Goal: Task Accomplishment & Management: Complete application form

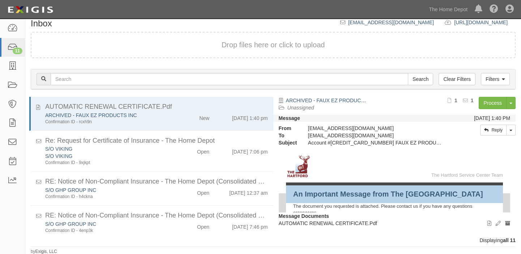
scroll to position [6, 0]
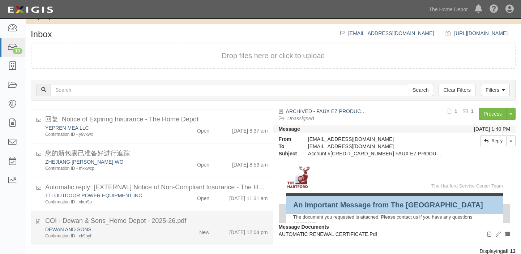
scroll to position [30, 0]
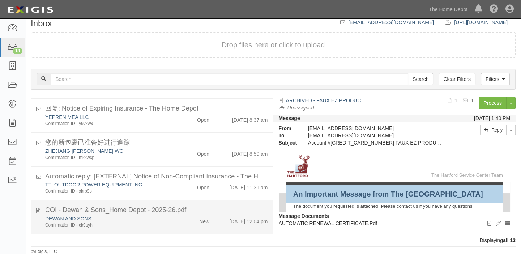
click at [107, 223] on div "Confirmation ID - ck9ayh" at bounding box center [107, 225] width 125 height 6
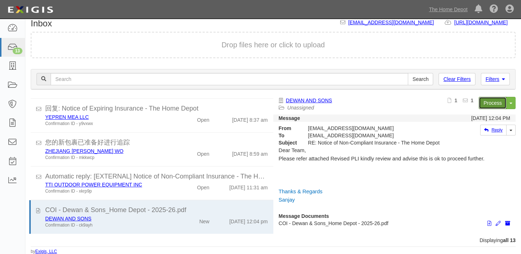
click at [489, 107] on link "Process" at bounding box center [493, 103] width 28 height 12
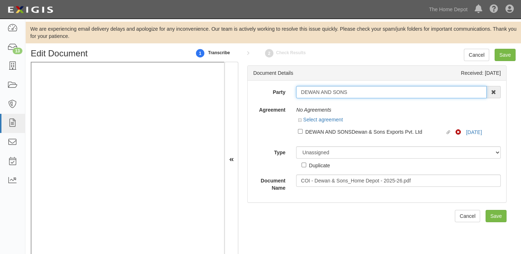
drag, startPoint x: 298, startPoint y: 93, endPoint x: 368, endPoint y: 91, distance: 70.2
click at [368, 91] on input "DEWAN AND SONS" at bounding box center [391, 92] width 191 height 12
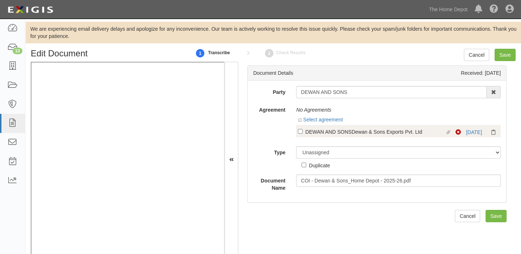
click at [383, 132] on div "DEWAN AND SONSDewan & Sons Exports Pvt. Ltd" at bounding box center [375, 132] width 140 height 8
click at [303, 132] on input "Linked agreement DEWAN AND SONSDewan & Sons Exports Pvt. Ltd Linked agreement" at bounding box center [300, 131] width 5 height 5
checkbox input "true"
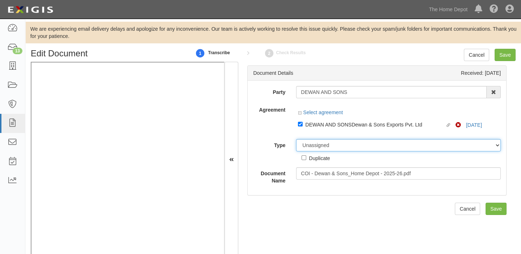
click at [322, 148] on select "Unassigned Binder Cancellation Notice Certificate Contract Endorsement Insuranc…" at bounding box center [398, 145] width 205 height 12
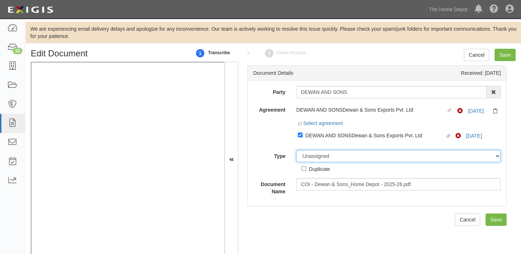
select select "CertificateDetail"
click at [296, 150] on select "Unassigned Binder Cancellation Notice Certificate Contract Endorsement Insuranc…" at bounding box center [398, 156] width 205 height 12
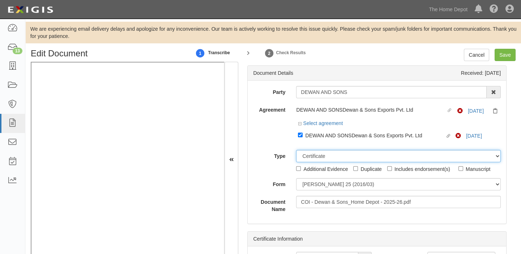
scroll to position [14, 0]
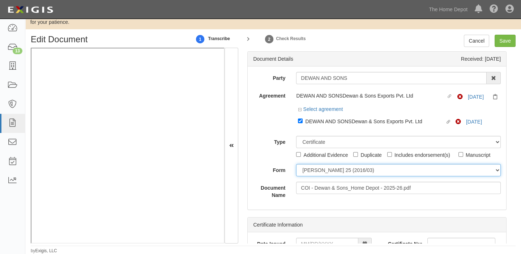
click at [318, 168] on select "ACORD 25 (2016/03) ACORD 101 ACORD 855 NY (2014/05) General" at bounding box center [398, 170] width 205 height 12
select select "GeneralFormDetail"
click at [296, 164] on select "ACORD 25 (2016/03) ACORD 101 ACORD 855 NY (2014/05) General" at bounding box center [398, 170] width 205 height 12
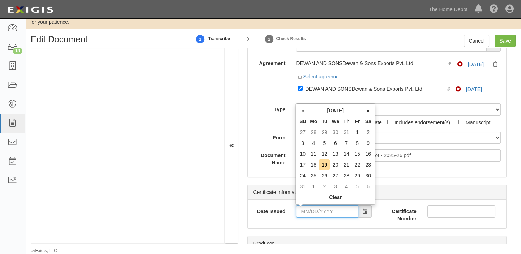
click at [316, 211] on input "Date Issued" at bounding box center [327, 211] width 62 height 12
click at [338, 120] on th "We" at bounding box center [335, 121] width 11 height 11
click at [368, 142] on td "9" at bounding box center [368, 143] width 11 height 11
type input "08/09/2025"
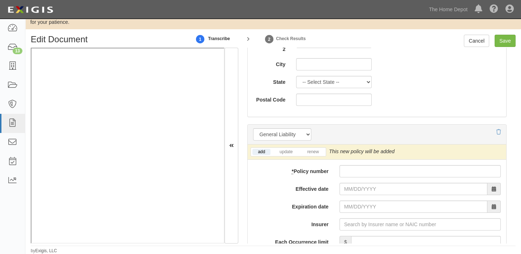
scroll to position [493, 0]
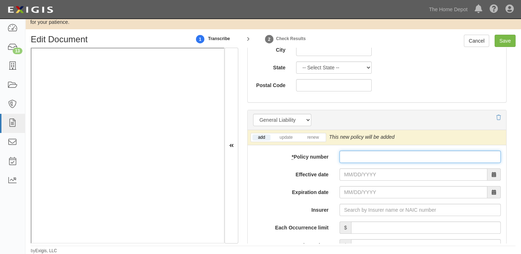
click at [344, 154] on input "* Policy number" at bounding box center [420, 157] width 161 height 12
paste input "0304010573"
type input "0304010573"
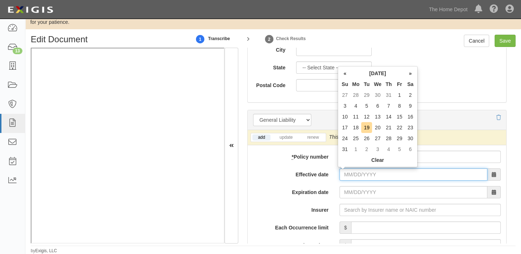
click at [343, 172] on input "Effective date" at bounding box center [414, 174] width 148 height 12
click at [367, 86] on th "Tu" at bounding box center [366, 84] width 11 height 11
click at [412, 106] on td "9" at bounding box center [410, 106] width 11 height 11
type input "08/09/2025"
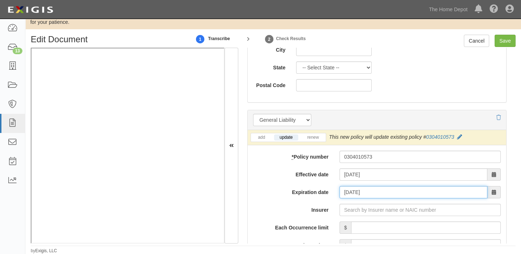
click at [350, 192] on input "08/09/2026" at bounding box center [414, 192] width 148 height 12
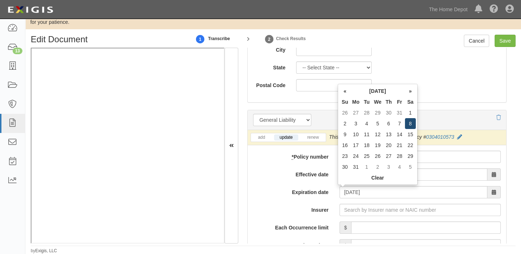
click at [411, 123] on td "8" at bounding box center [410, 123] width 11 height 11
type input "08/08/2026"
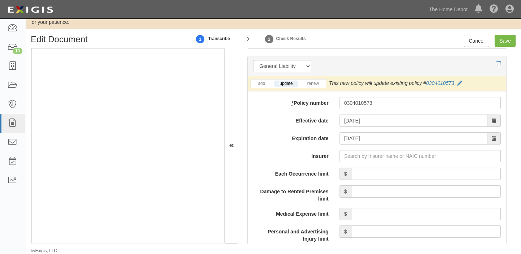
scroll to position [559, 0]
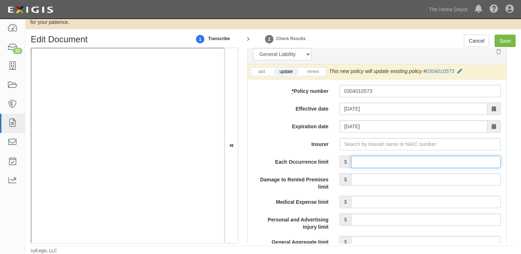
click at [416, 161] on input "Each Occurrence limit" at bounding box center [426, 162] width 150 height 12
type input "4,000,000"
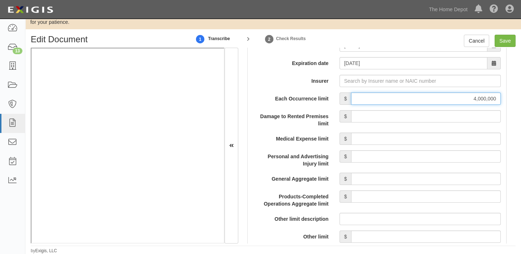
scroll to position [624, 0]
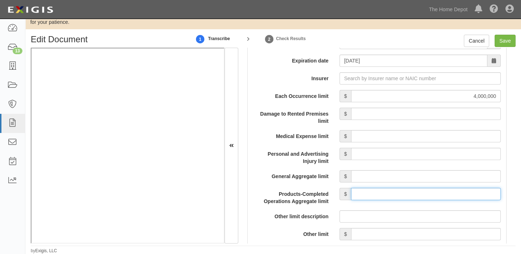
click at [405, 195] on input "Products-Completed Operations Aggregate limit" at bounding box center [426, 194] width 150 height 12
type input "4,000,000"
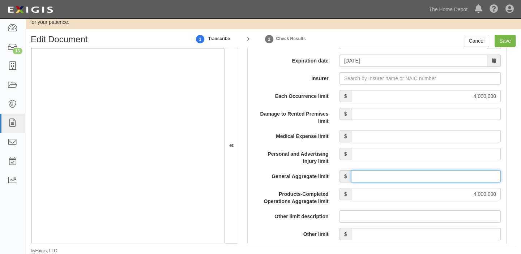
drag, startPoint x: 437, startPoint y: 178, endPoint x: 437, endPoint y: 171, distance: 7.6
click at [437, 179] on input "General Aggregate limit" at bounding box center [426, 176] width 150 height 12
type input "4,000,000"
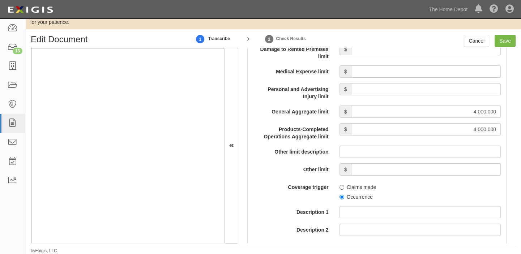
scroll to position [723, 0]
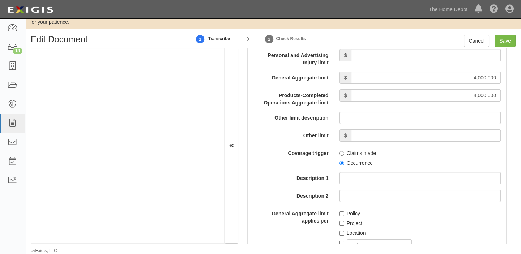
click at [355, 162] on label "Occurrence" at bounding box center [356, 162] width 33 height 7
click at [344, 162] on input "Occurrence" at bounding box center [342, 163] width 5 height 5
radio input "true"
click at [349, 214] on label "Policy" at bounding box center [350, 213] width 21 height 7
click at [344, 214] on input "Policy" at bounding box center [342, 214] width 5 height 5
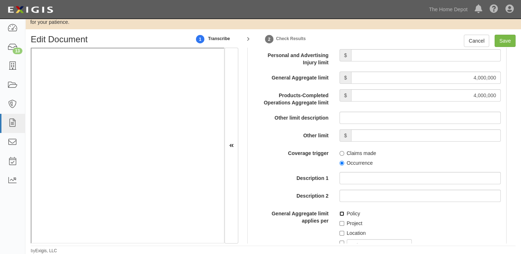
checkbox input "true"
click at [508, 36] on input "Save" at bounding box center [505, 41] width 21 height 12
type input "4000000"
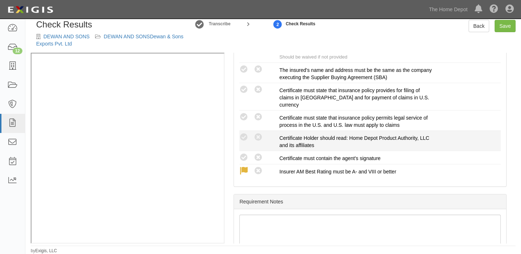
scroll to position [296, 0]
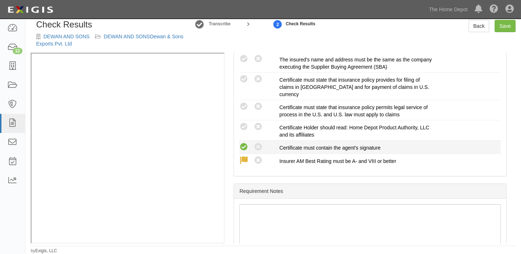
click at [247, 145] on icon at bounding box center [243, 147] width 9 height 9
radio input "true"
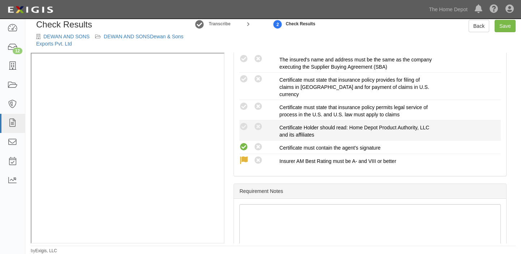
click at [249, 128] on div "Compliant Waived: Non-Compliant" at bounding box center [259, 126] width 40 height 9
click at [246, 125] on icon at bounding box center [243, 127] width 9 height 9
radio input "true"
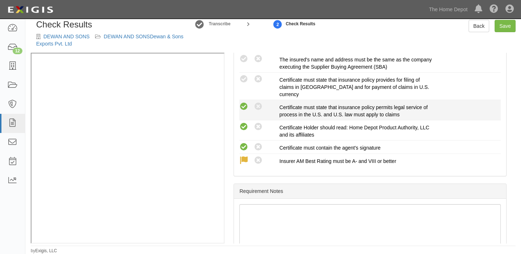
click at [244, 108] on icon at bounding box center [243, 106] width 9 height 9
radio input "true"
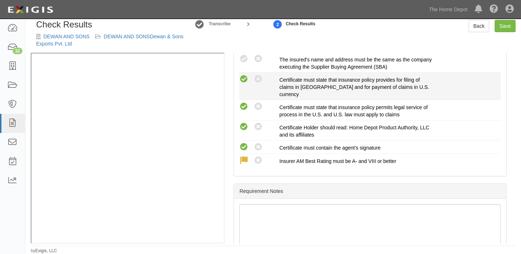
click at [243, 80] on icon at bounding box center [243, 79] width 9 height 9
radio input "true"
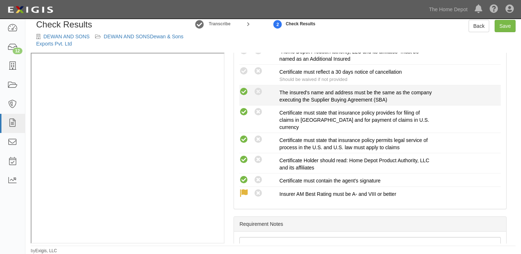
click at [242, 90] on icon at bounding box center [243, 91] width 9 height 9
radio input "true"
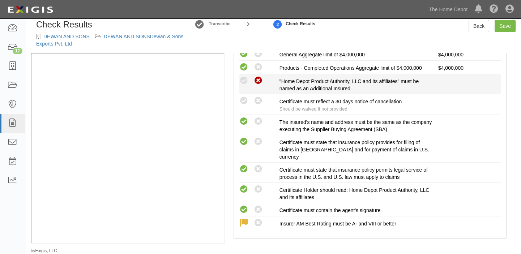
scroll to position [197, 0]
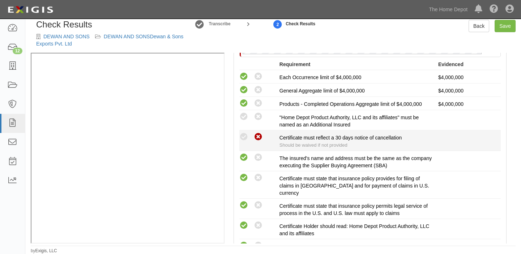
click at [258, 136] on icon at bounding box center [258, 137] width 9 height 9
radio input "true"
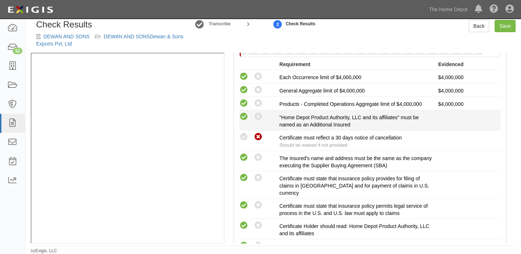
click at [242, 113] on icon at bounding box center [243, 116] width 9 height 9
radio input "true"
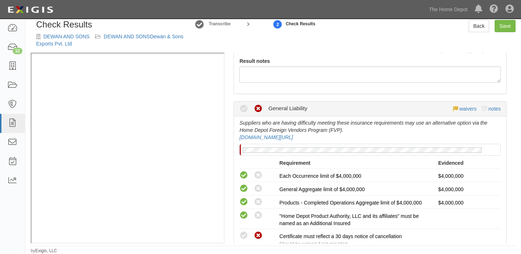
scroll to position [65, 0]
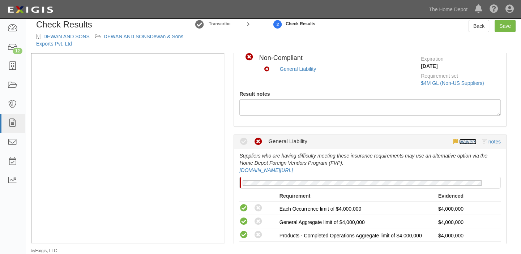
click at [464, 141] on link "waivers" at bounding box center [467, 142] width 17 height 6
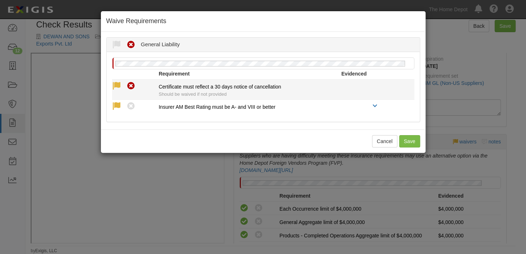
click at [118, 82] on icon at bounding box center [116, 86] width 9 height 9
radio input "true"
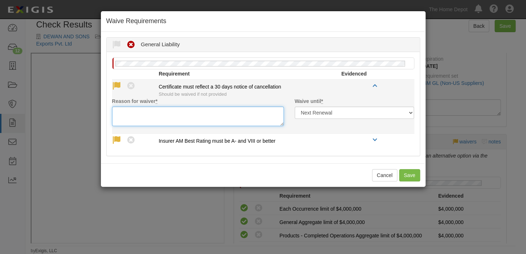
click at [130, 116] on textarea "Reason for waiver *" at bounding box center [198, 117] width 172 height 20
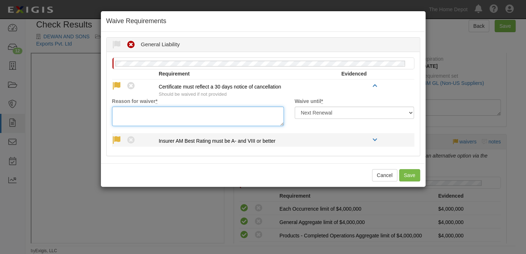
paste textarea "waived per client"
type textarea "waived per client"
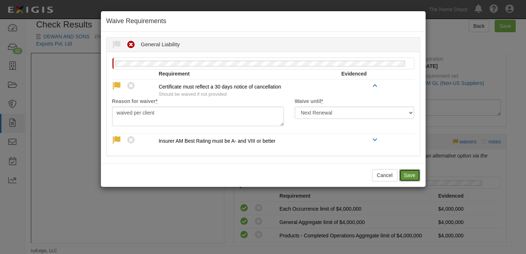
click at [406, 172] on button "Save" at bounding box center [409, 175] width 21 height 12
radio input "true"
radio input "false"
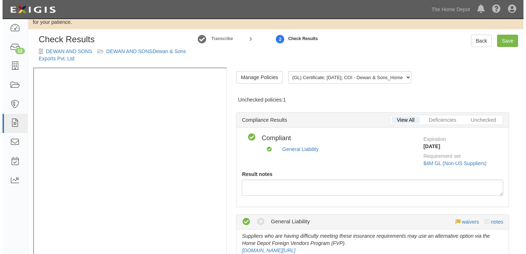
scroll to position [0, 0]
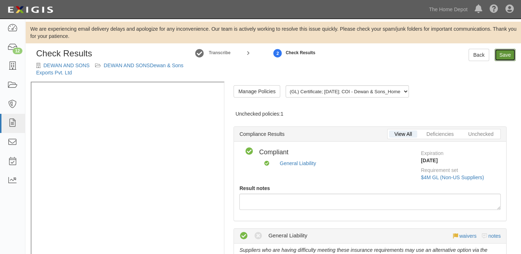
click at [498, 54] on link "Save" at bounding box center [505, 55] width 21 height 12
radio input "true"
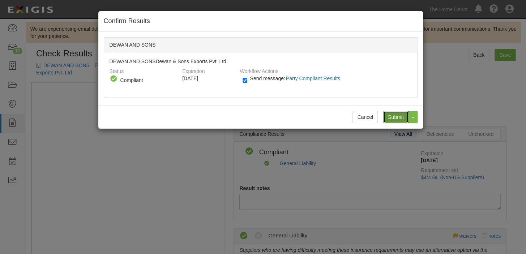
click at [402, 119] on input "Submit" at bounding box center [395, 117] width 25 height 12
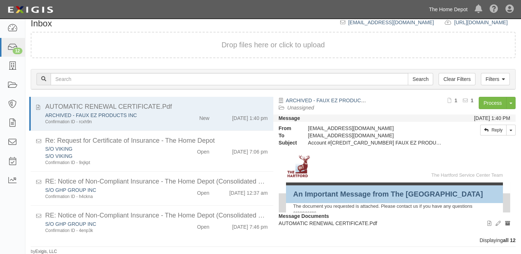
click at [452, 12] on link "The Home Depot" at bounding box center [448, 9] width 46 height 14
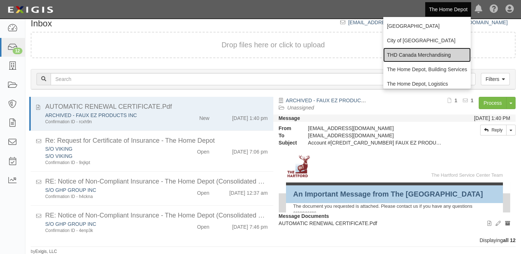
click at [412, 54] on link "THD Canada Merchandising" at bounding box center [426, 55] width 87 height 14
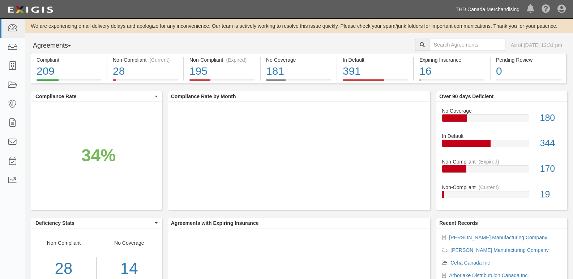
click at [454, 9] on link "THD Canada Merchandising" at bounding box center [487, 9] width 71 height 14
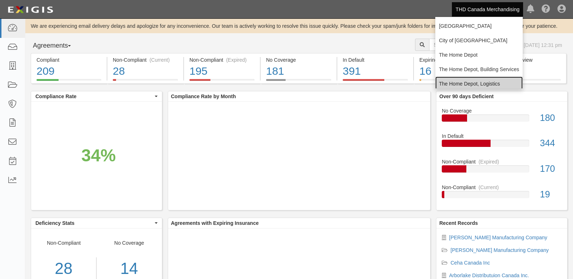
click at [456, 80] on link "The Home Depot, Logistics" at bounding box center [478, 84] width 87 height 14
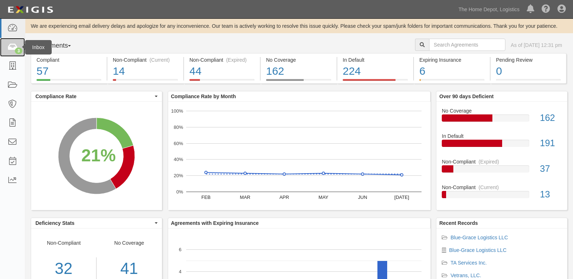
click at [17, 55] on link "3" at bounding box center [12, 47] width 25 height 19
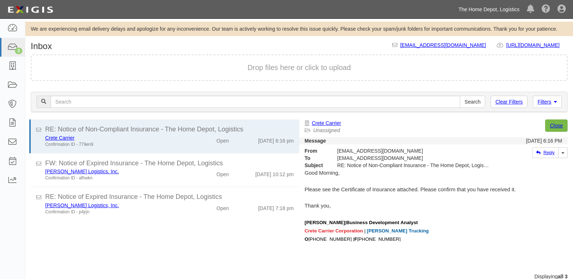
click at [472, 15] on link "The Home Depot, Logistics" at bounding box center [489, 9] width 68 height 14
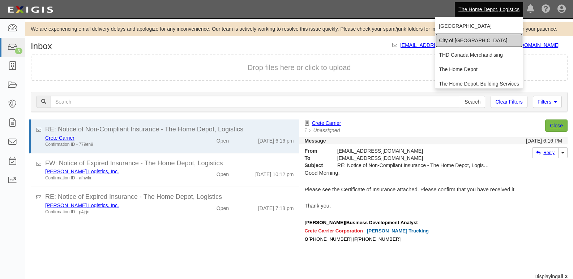
click at [465, 46] on link "City of [GEOGRAPHIC_DATA]" at bounding box center [478, 40] width 87 height 14
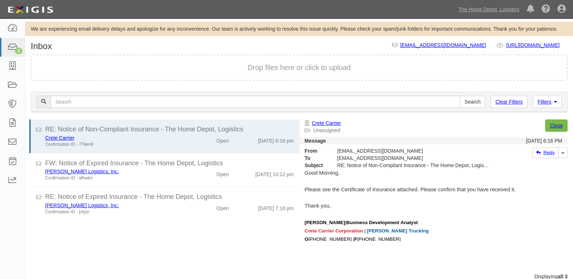
scroll to position [12, 0]
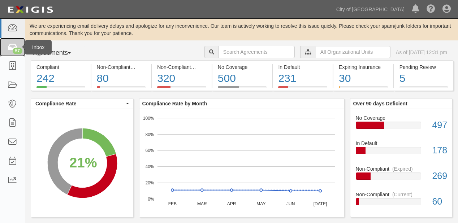
click at [4, 50] on link "57" at bounding box center [12, 47] width 25 height 19
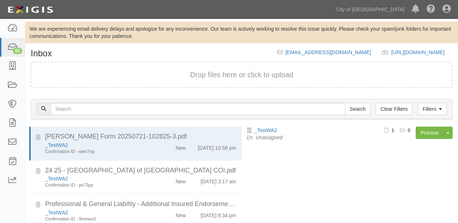
scroll to position [72, 0]
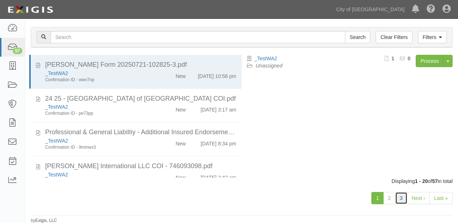
click at [397, 195] on link "3" at bounding box center [402, 198] width 12 height 12
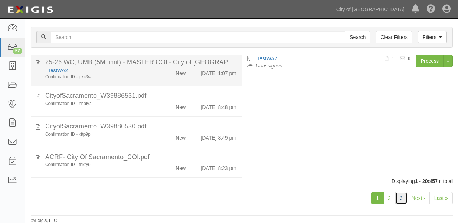
scroll to position [318, 0]
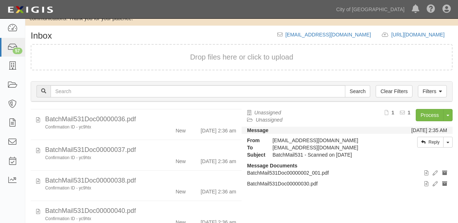
scroll to position [400, 0]
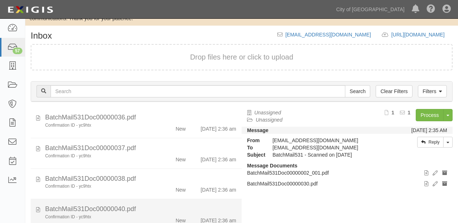
click at [185, 205] on div "BatchMail531Doc00000040.pdf" at bounding box center [140, 209] width 191 height 9
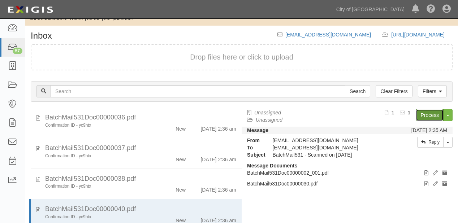
click at [421, 111] on link "Process" at bounding box center [430, 115] width 28 height 12
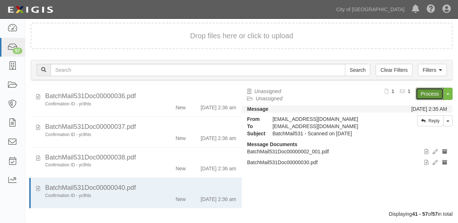
scroll to position [72, 0]
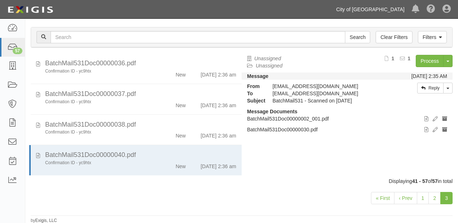
click at [389, 7] on link "City of [GEOGRAPHIC_DATA]" at bounding box center [371, 9] width 76 height 14
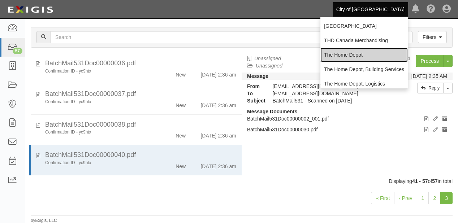
click at [361, 57] on link "The Home Depot" at bounding box center [364, 55] width 87 height 14
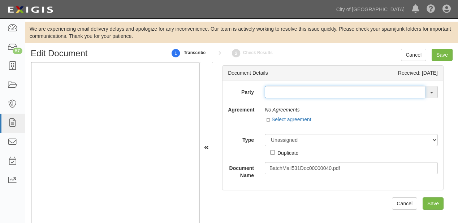
click at [275, 93] on input "text" at bounding box center [345, 92] width 161 height 12
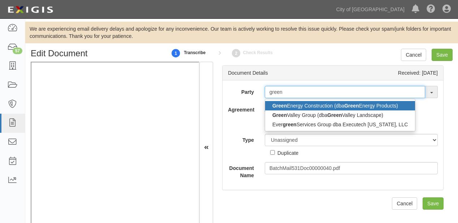
type input "green h"
